Goal: Information Seeking & Learning: Learn about a topic

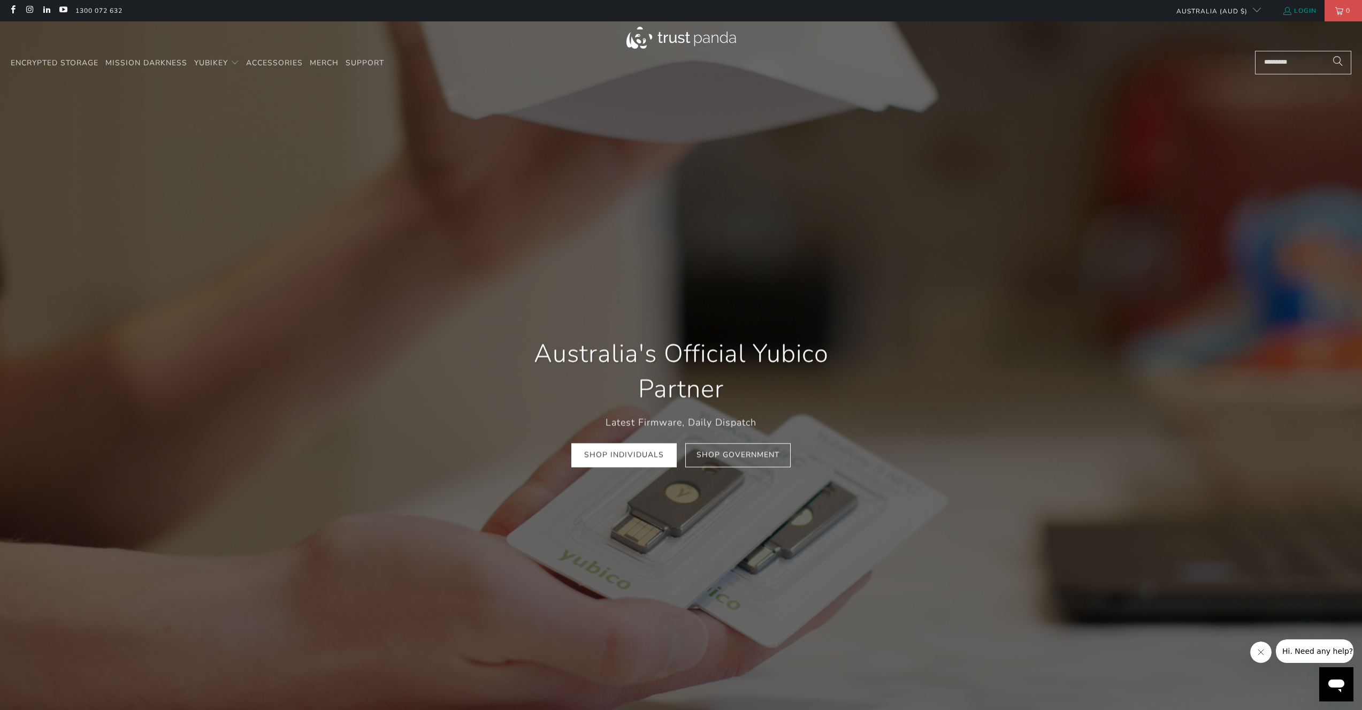
click at [1295, 12] on link "Login" at bounding box center [1300, 11] width 34 height 12
click at [373, 61] on span "Support" at bounding box center [365, 63] width 39 height 10
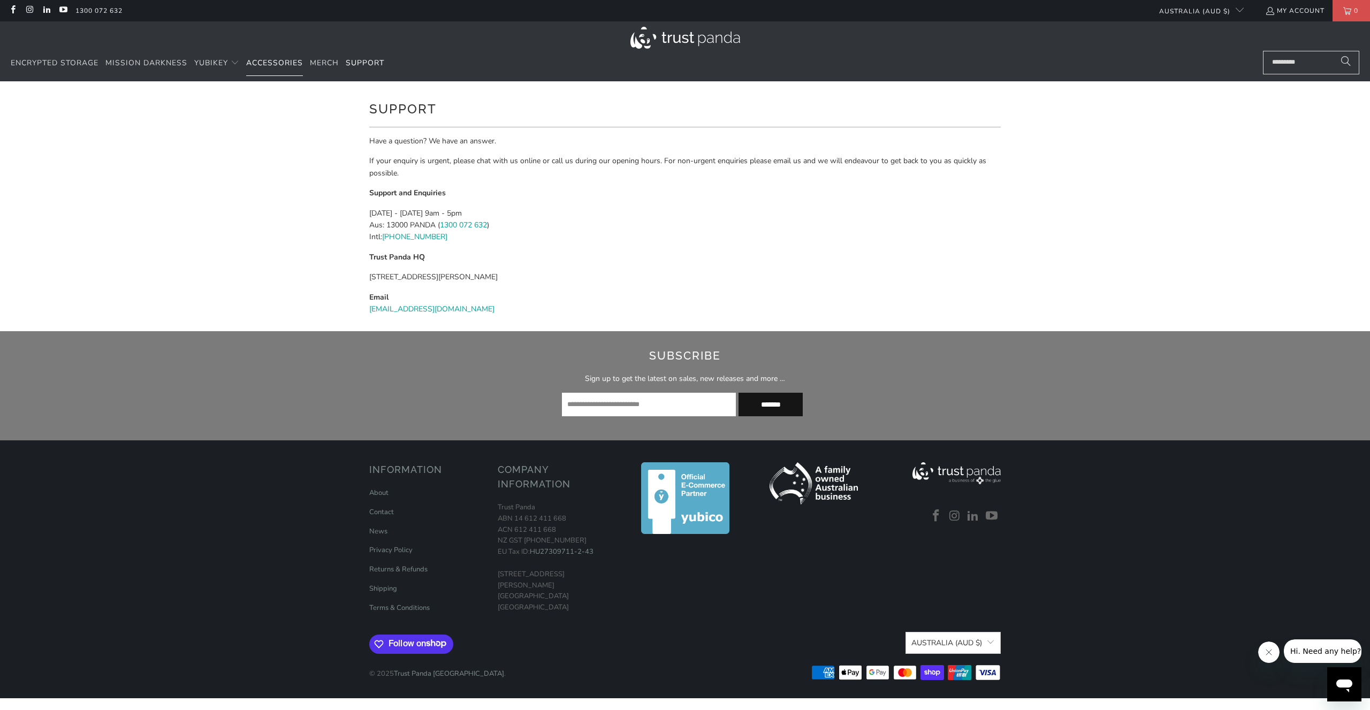
click at [264, 59] on span "Accessories" at bounding box center [274, 63] width 57 height 10
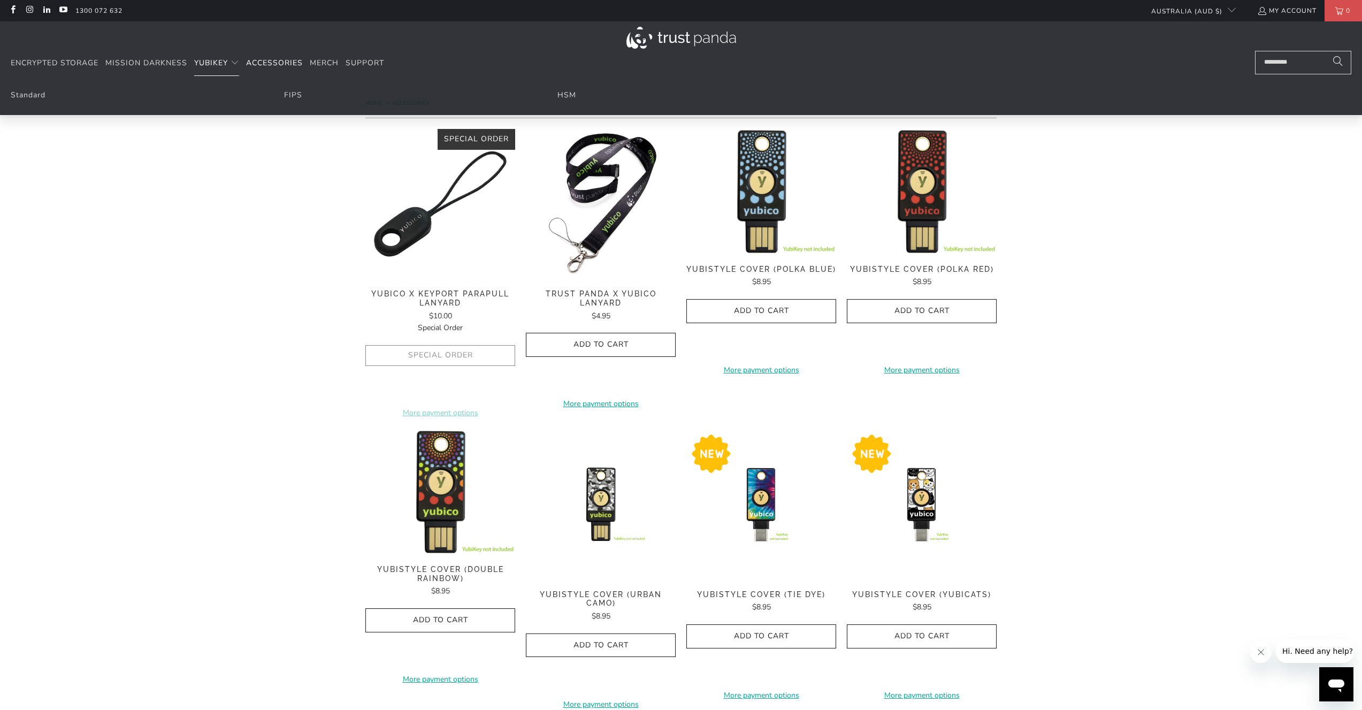
click at [218, 62] on span "YubiKey" at bounding box center [211, 63] width 34 height 10
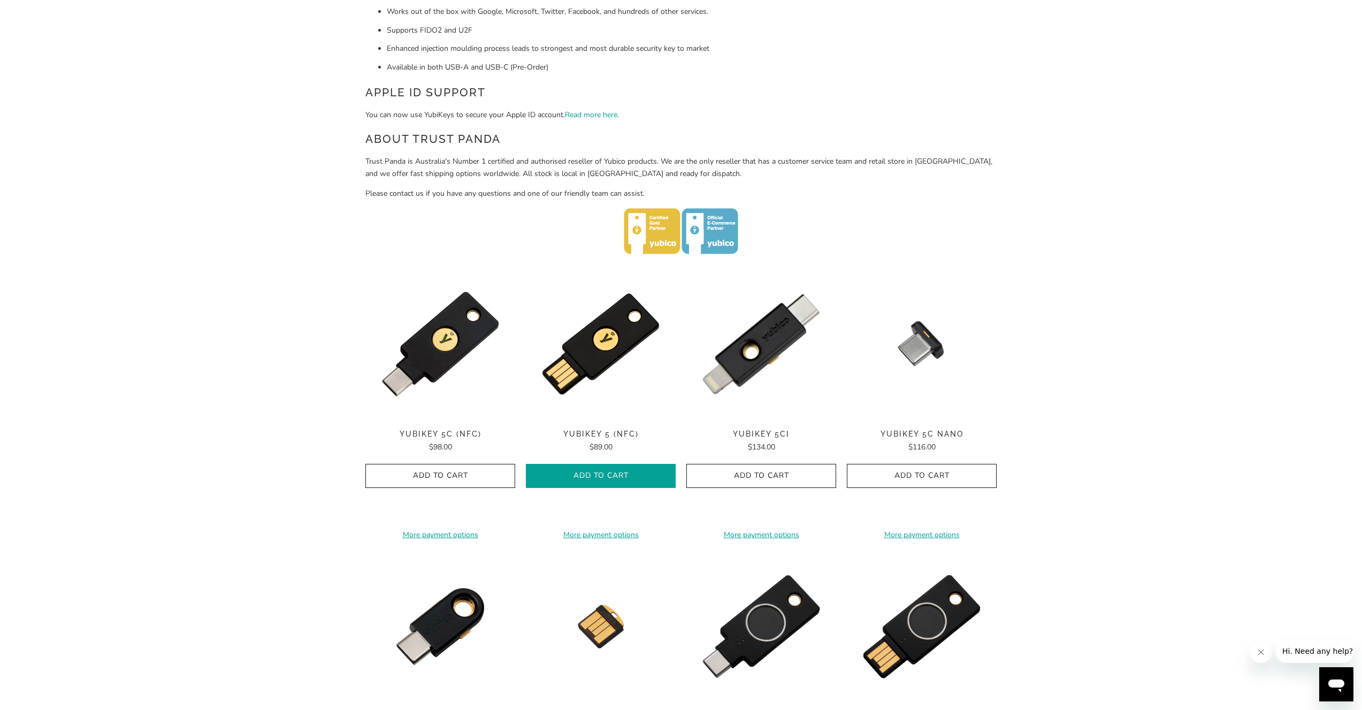
scroll to position [154, 0]
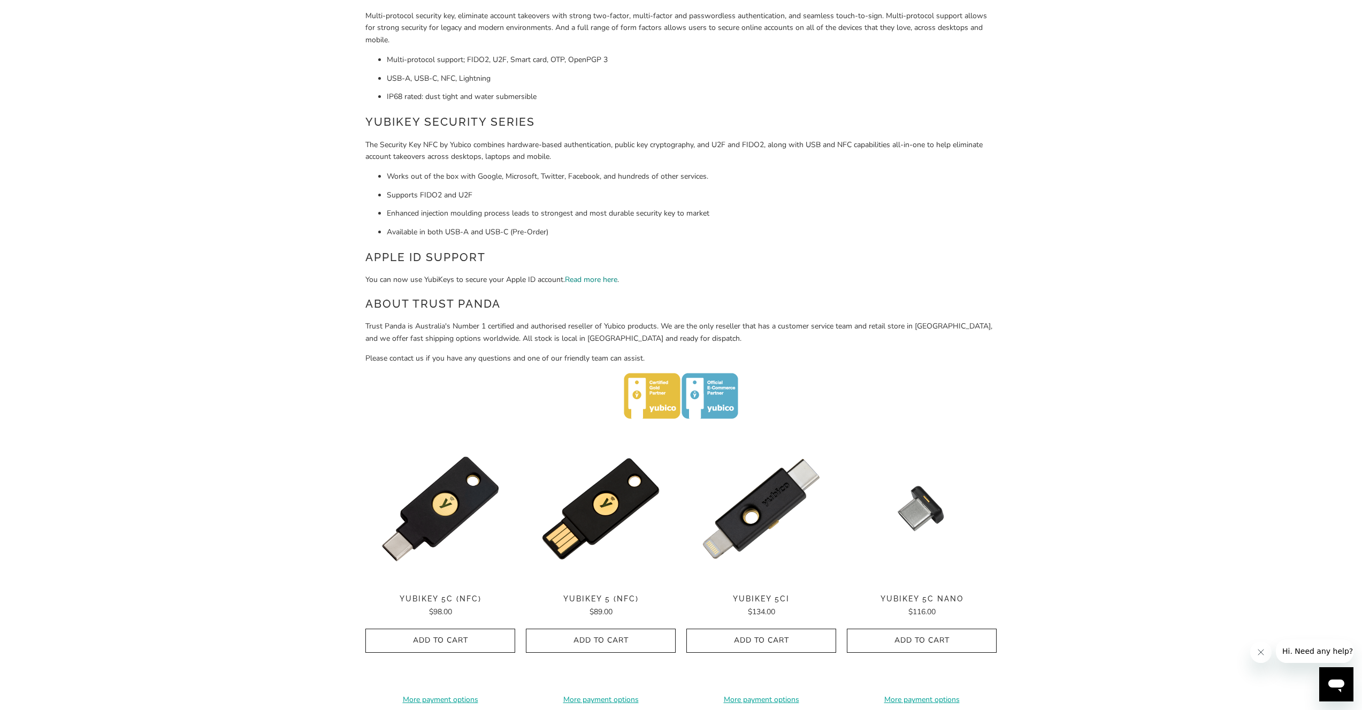
click at [600, 276] on link "Read more here" at bounding box center [591, 280] width 52 height 10
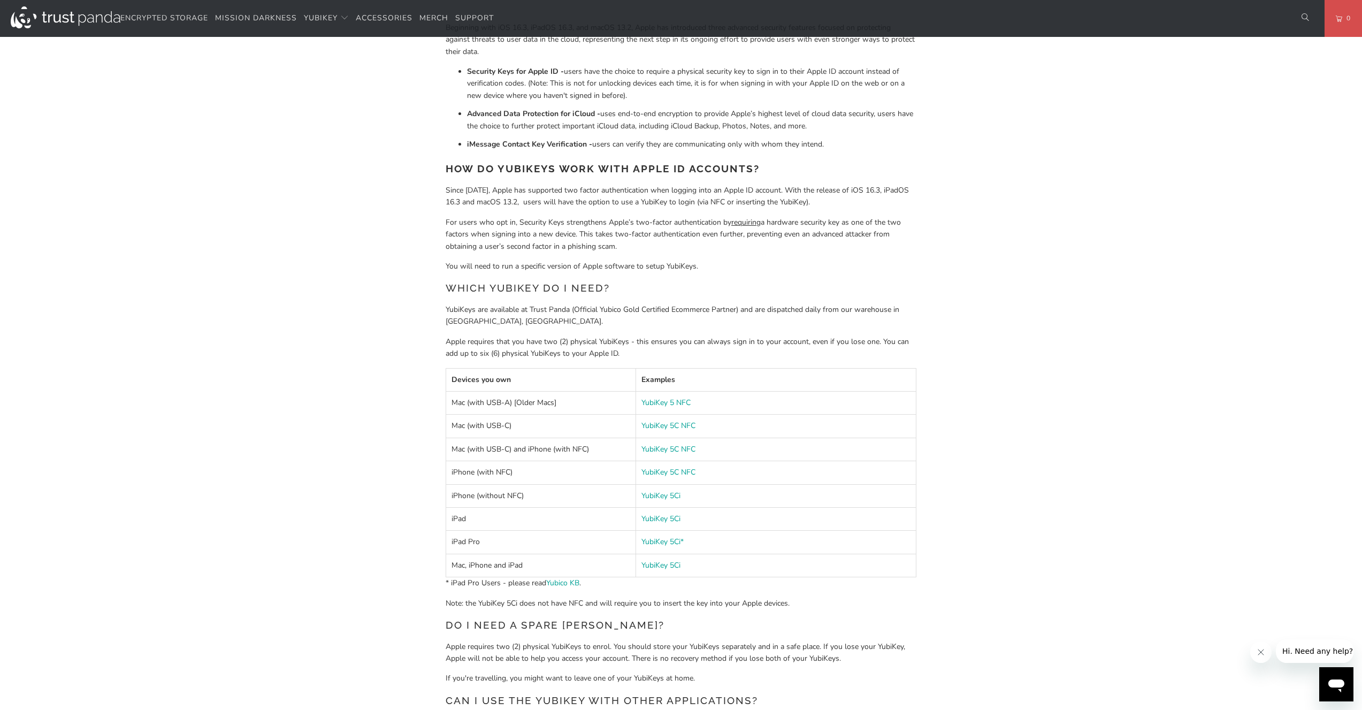
scroll to position [728, 0]
